Goal: Find specific page/section

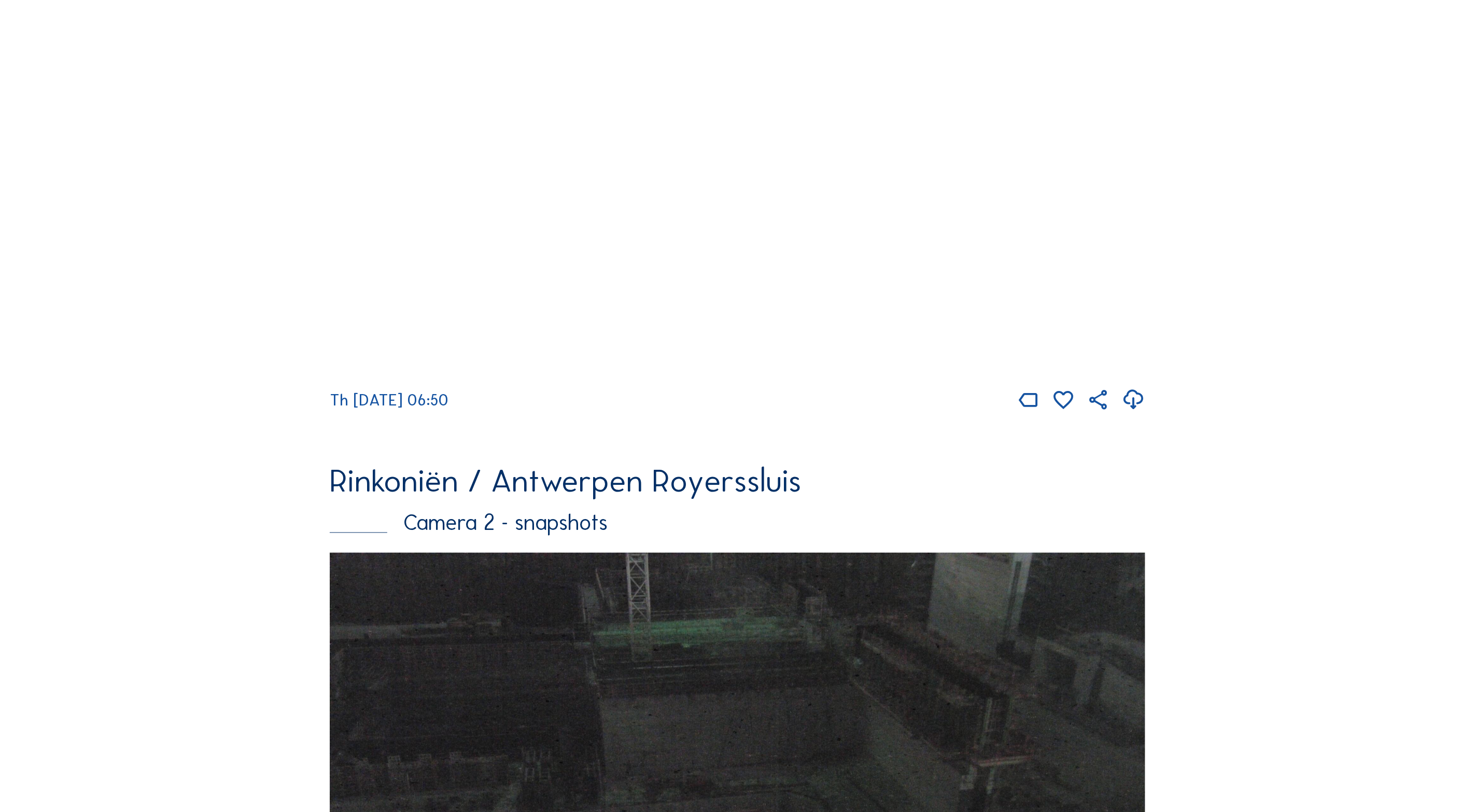
scroll to position [954, 0]
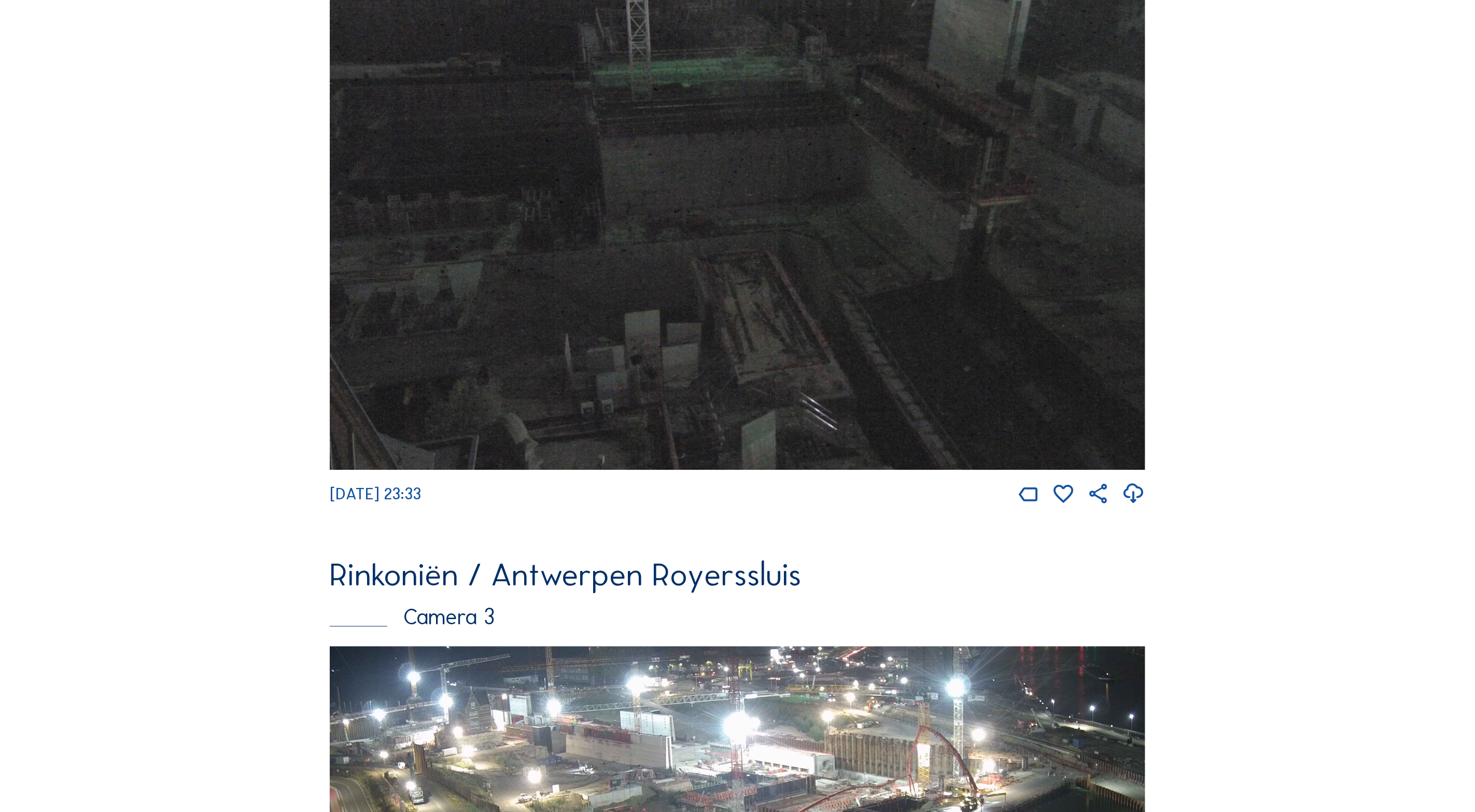
click at [949, 179] on img at bounding box center [738, 231] width 816 height 479
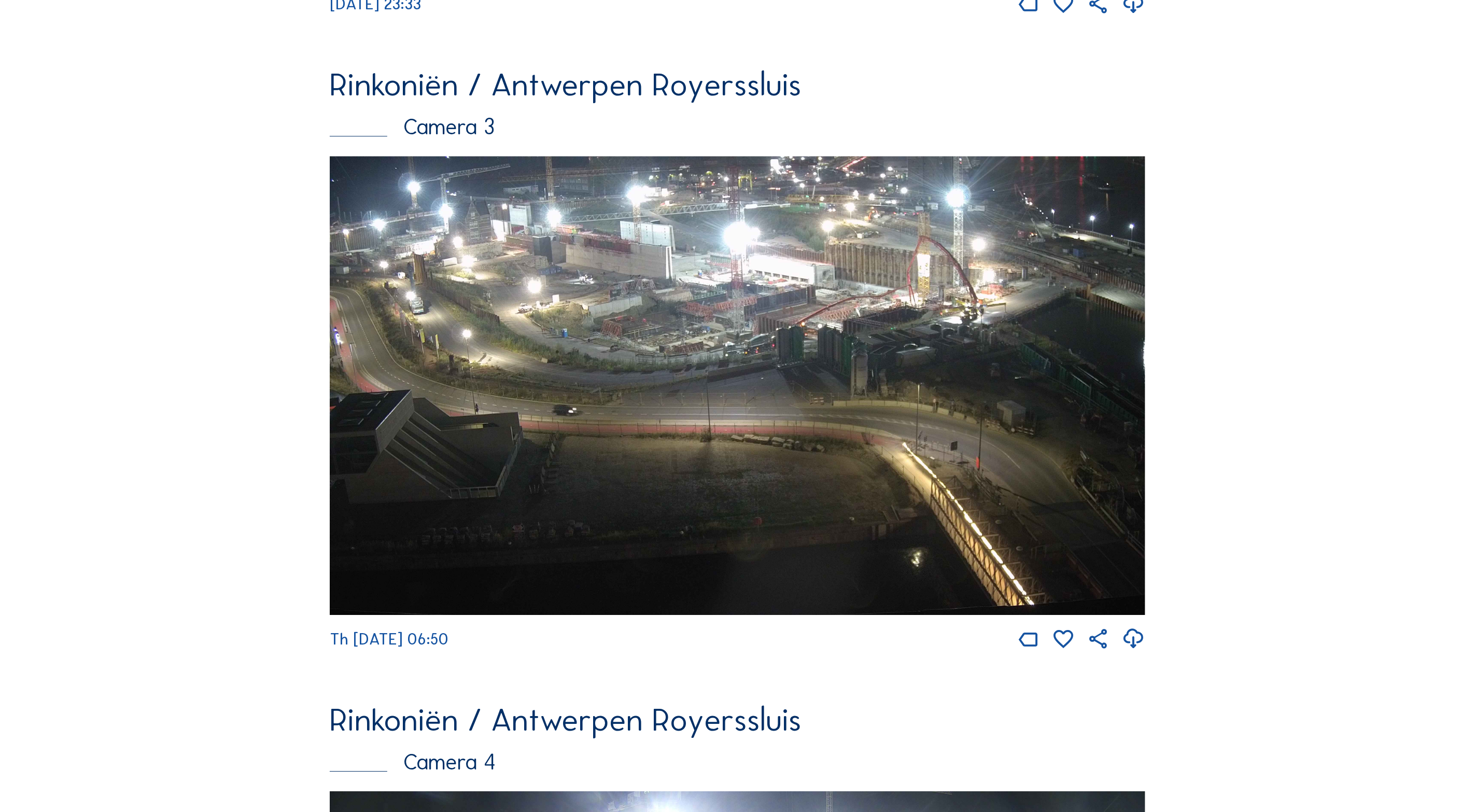
scroll to position [2042, 0]
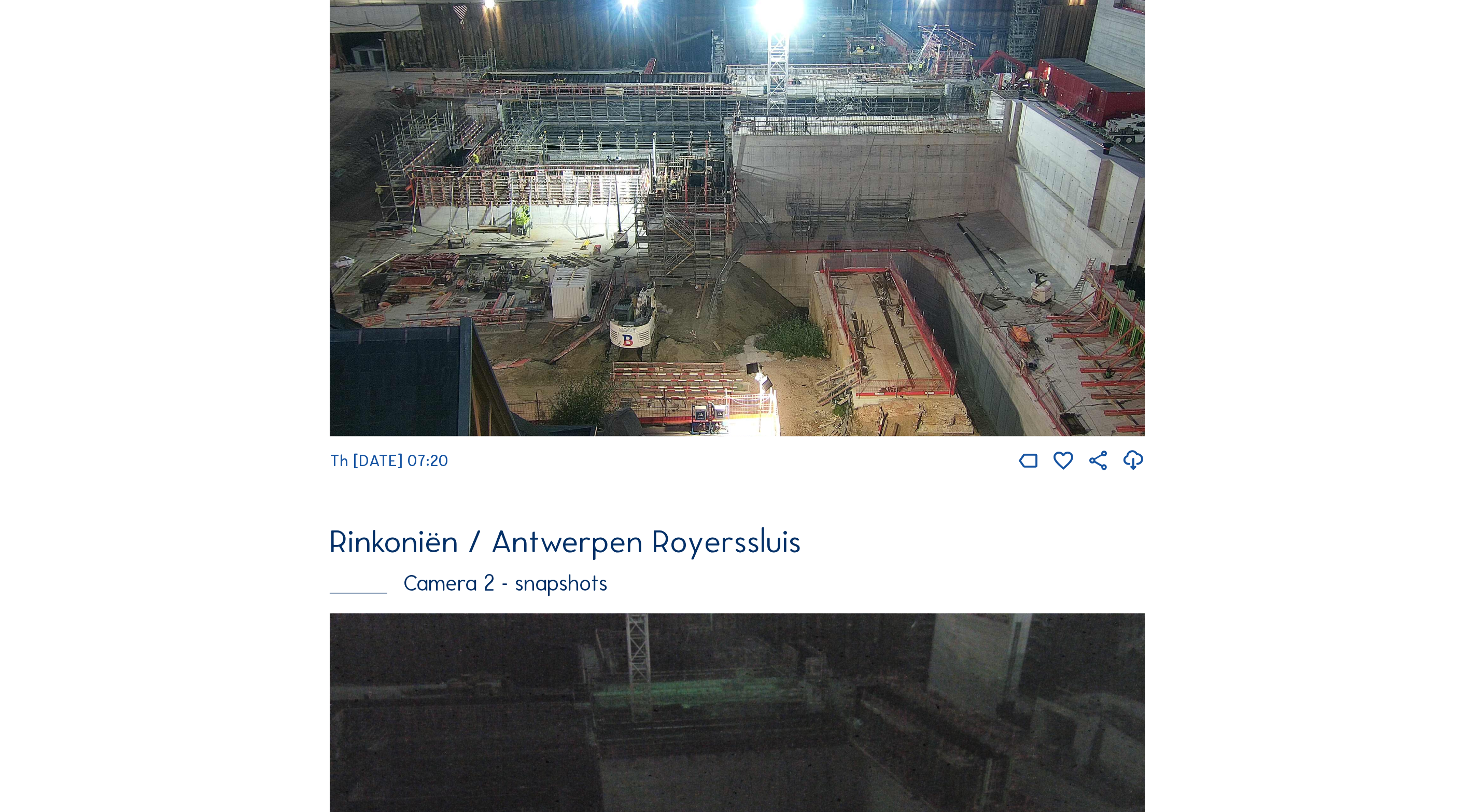
scroll to position [643, 0]
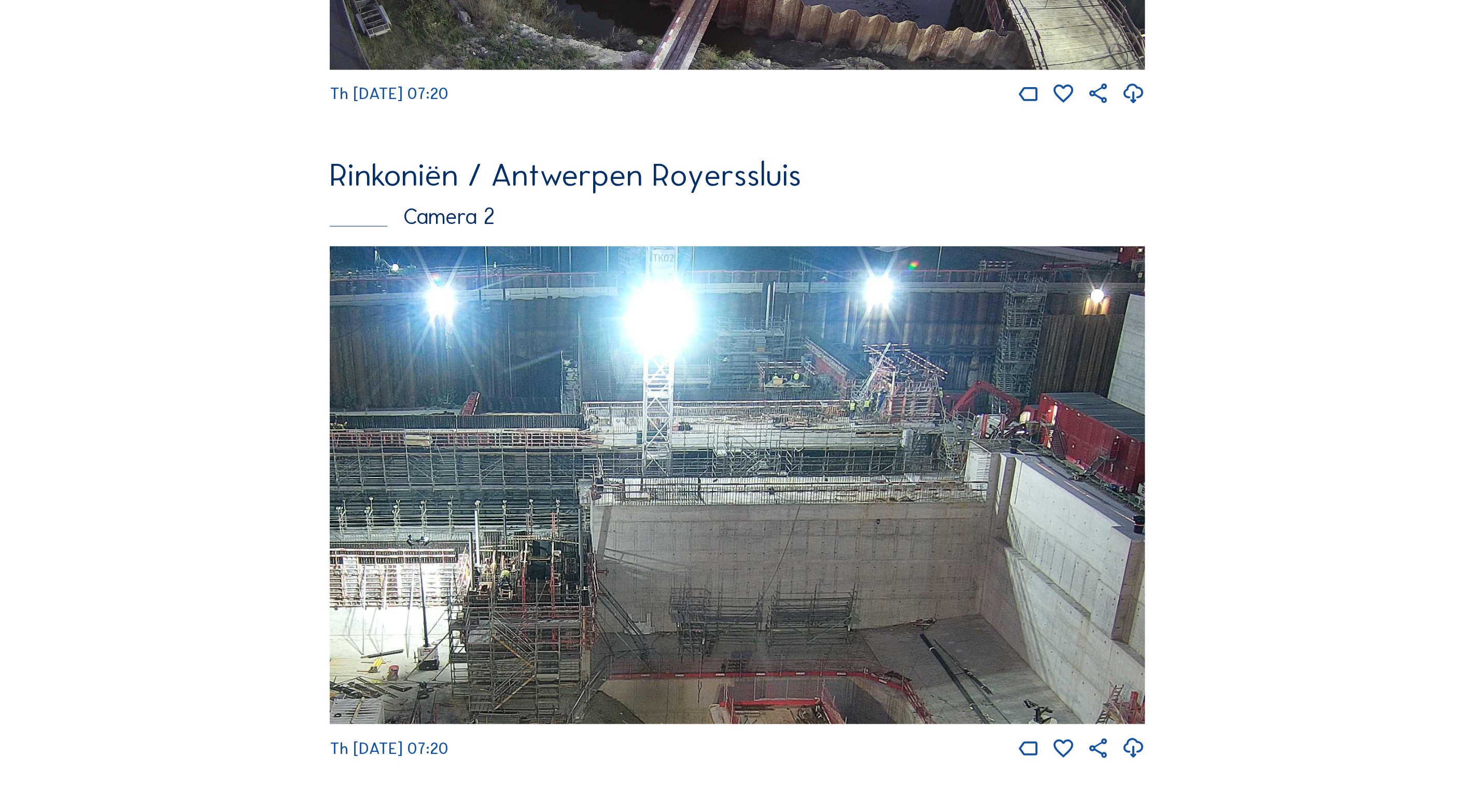
drag, startPoint x: 946, startPoint y: 380, endPoint x: 874, endPoint y: 489, distance: 130.6
click at [878, 489] on img at bounding box center [738, 485] width 816 height 479
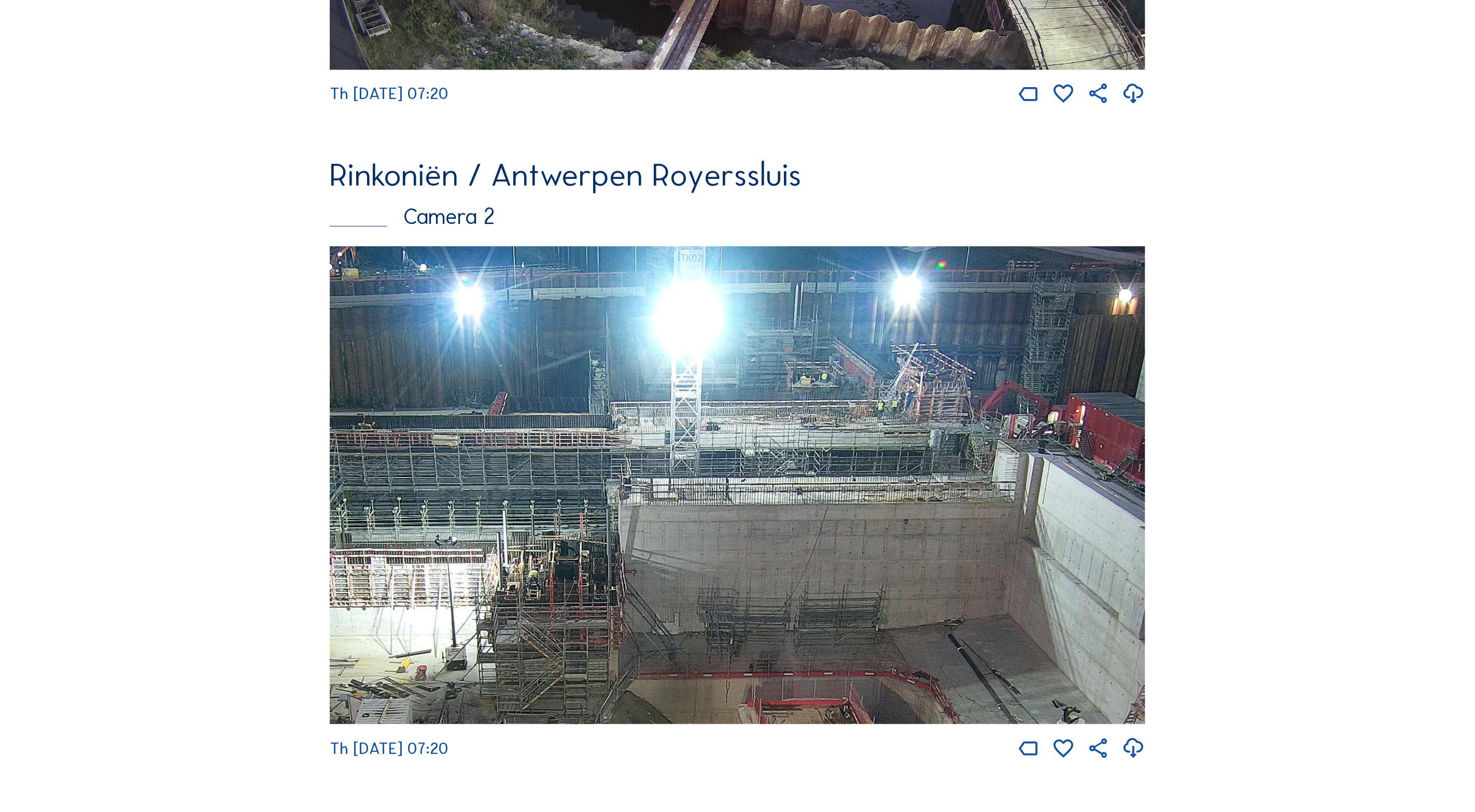
drag, startPoint x: 841, startPoint y: 472, endPoint x: 929, endPoint y: 501, distance: 92.7
click at [929, 501] on img at bounding box center [738, 485] width 816 height 479
